Goal: Task Accomplishment & Management: Manage account settings

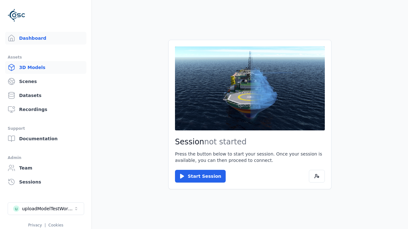
click at [46, 68] on link "3D Models" at bounding box center [45, 67] width 81 height 13
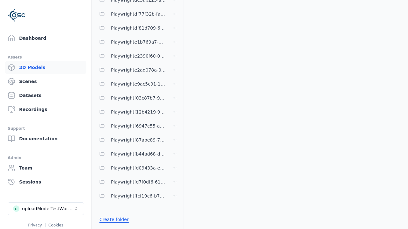
click at [114, 220] on link "Create folder" at bounding box center [113, 220] width 29 height 6
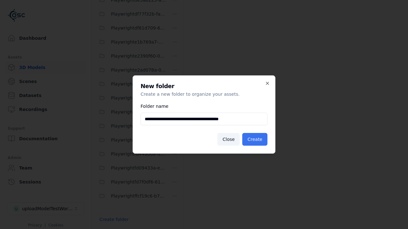
type input "**********"
click at [255, 140] on button "Create" at bounding box center [254, 139] width 25 height 13
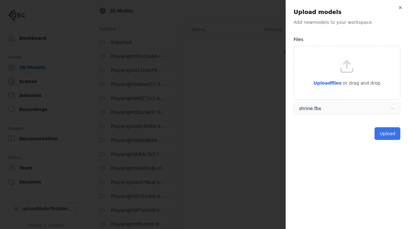
click at [387, 134] on button "Upload" at bounding box center [387, 133] width 26 height 13
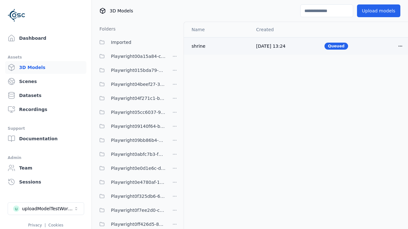
click at [400, 46] on html "Support Dashboard Assets 3D Models Scenes Datasets Recordings Support Documenta…" at bounding box center [204, 114] width 408 height 229
click at [386, 71] on div "Delete" at bounding box center [386, 71] width 38 height 10
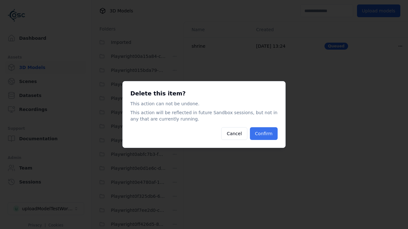
click at [263, 134] on button "Confirm" at bounding box center [264, 133] width 28 height 13
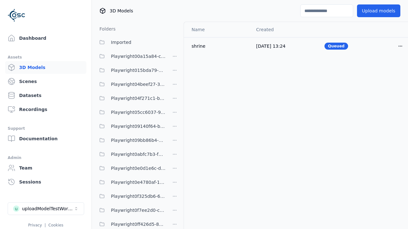
click at [175, 115] on html "Support Dashboard Assets 3D Models Scenes Datasets Recordings Support Documenta…" at bounding box center [204, 114] width 408 height 229
